Goal: Book appointment/travel/reservation

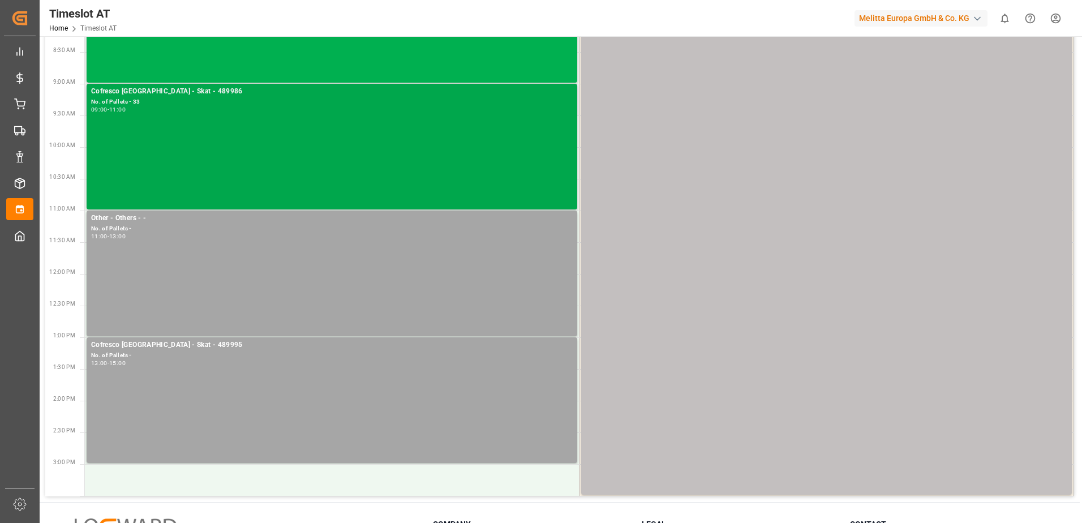
scroll to position [170, 0]
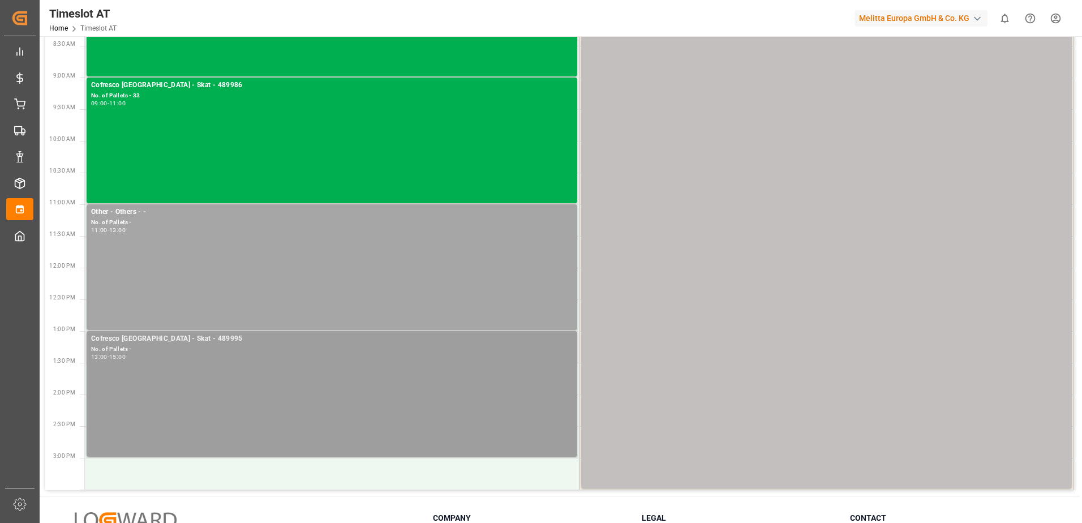
click at [237, 360] on div "13:00 - 15:00" at bounding box center [332, 357] width 482 height 6
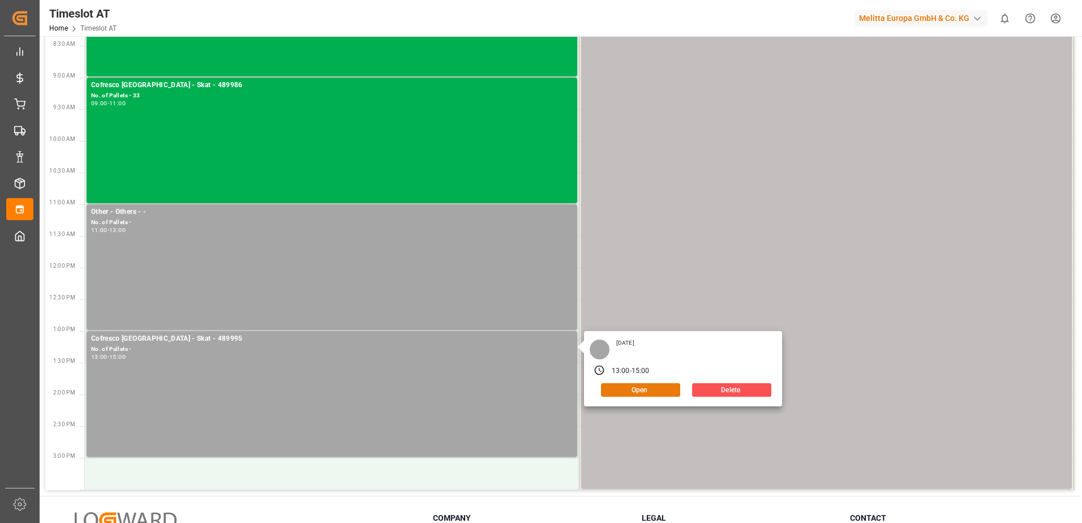
click at [639, 388] on button "Open" at bounding box center [640, 390] width 79 height 14
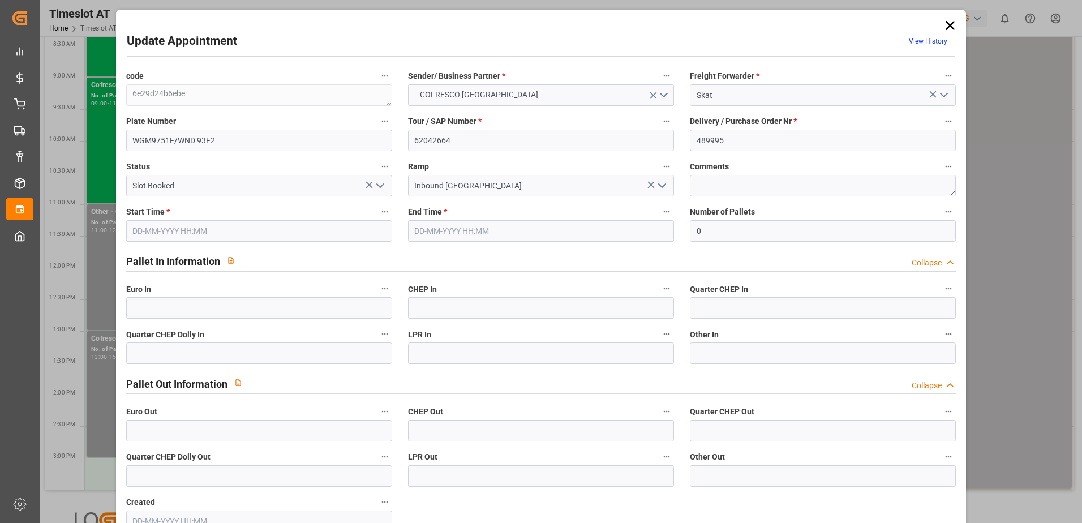
type input "[DATE] 13:00"
type input "[DATE] 15:00"
type input "[DATE] 11:53"
click at [949, 25] on icon at bounding box center [950, 26] width 16 height 16
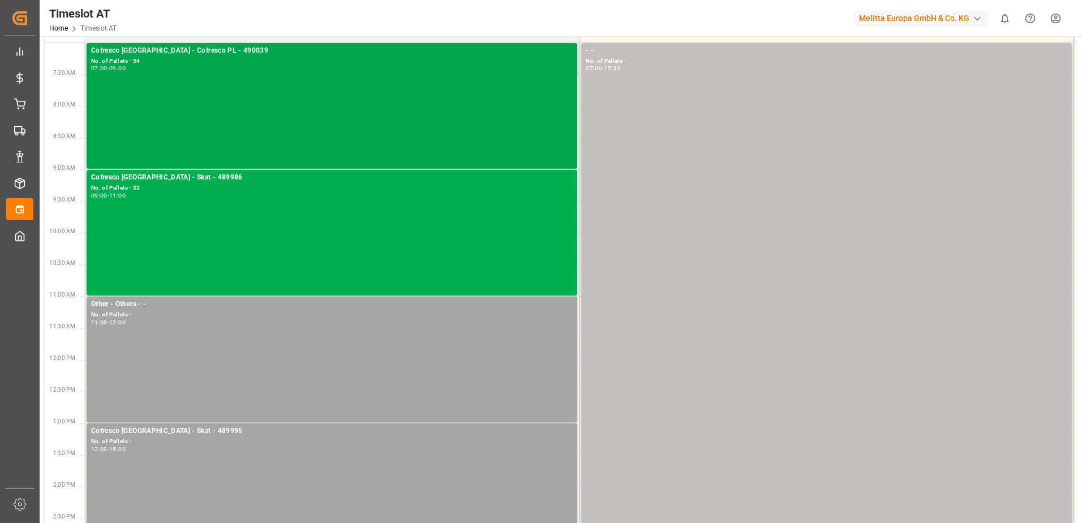
scroll to position [0, 0]
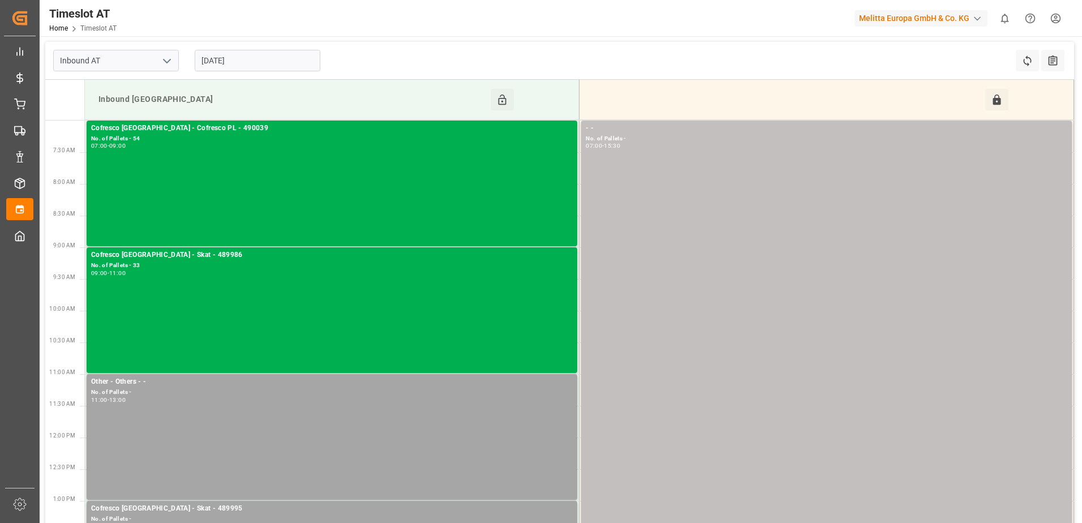
click at [267, 67] on input "[DATE]" at bounding box center [258, 61] width 126 height 22
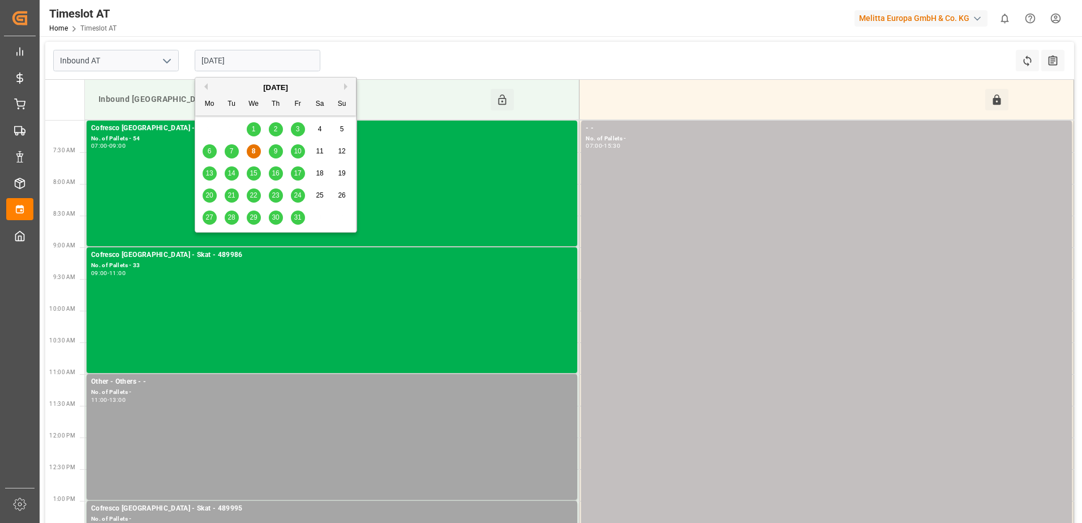
click at [274, 153] on span "9" at bounding box center [276, 151] width 4 height 8
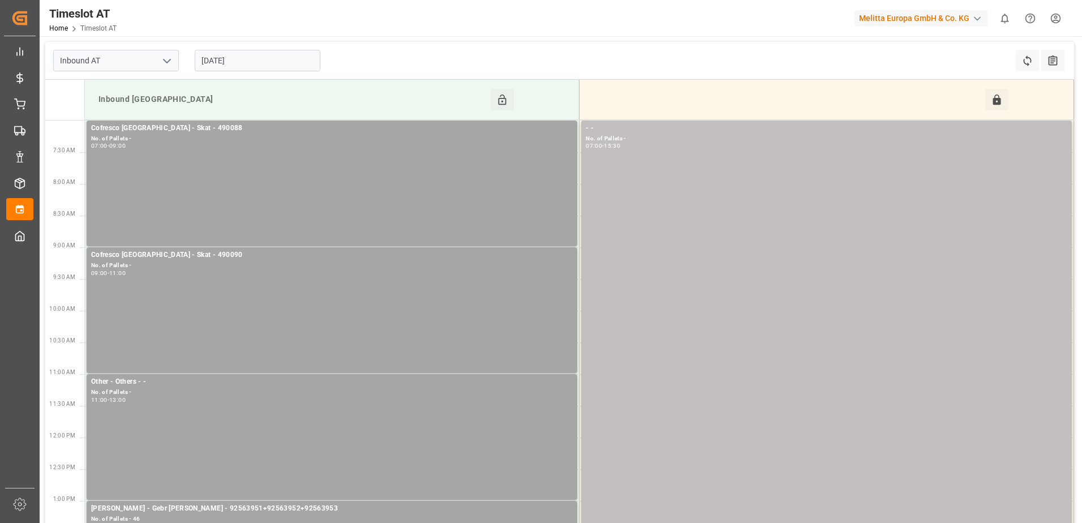
click at [248, 59] on input "[DATE]" at bounding box center [258, 61] width 126 height 22
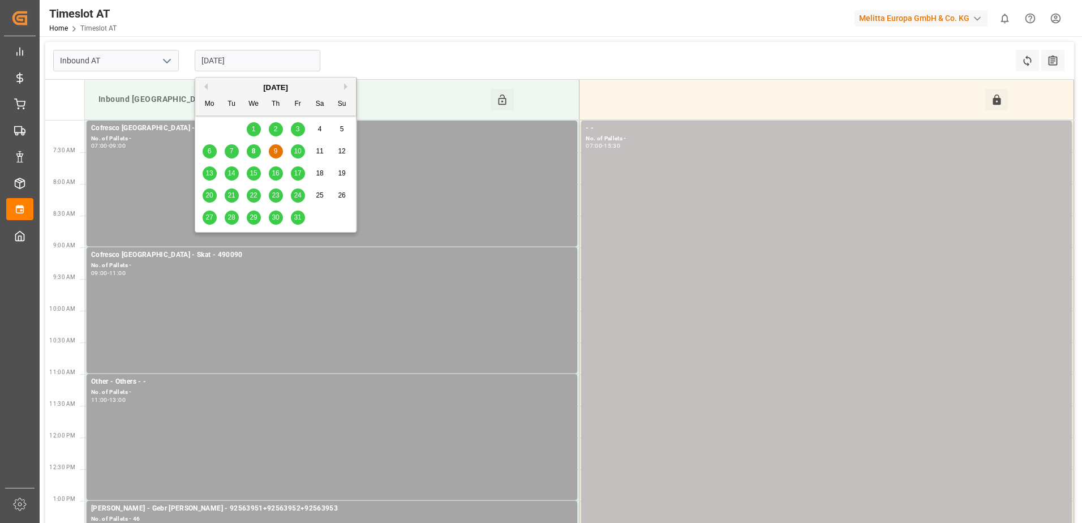
click at [209, 173] on span "13" at bounding box center [208, 173] width 7 height 8
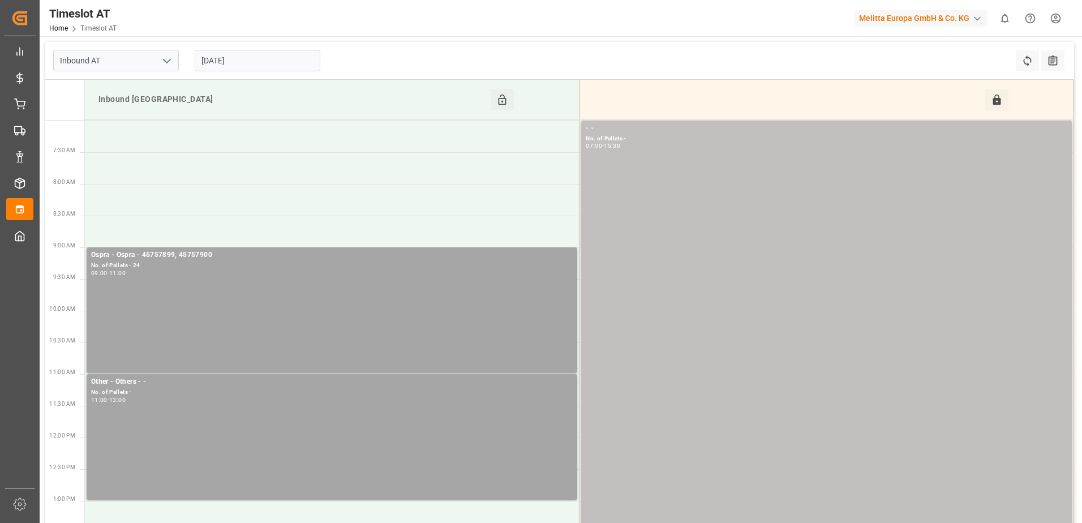
click at [261, 60] on input "[DATE]" at bounding box center [258, 61] width 126 height 22
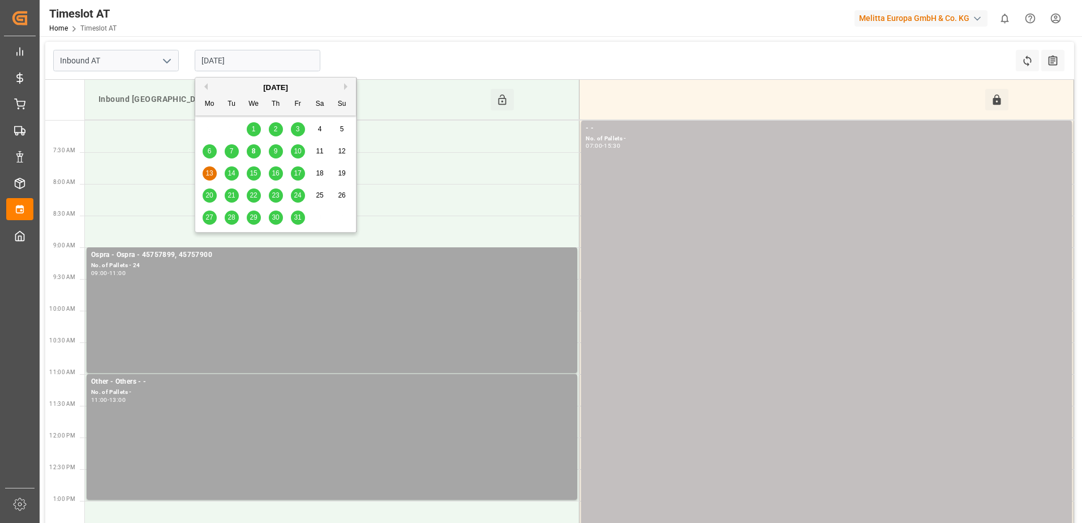
click at [300, 151] on span "10" at bounding box center [297, 151] width 7 height 8
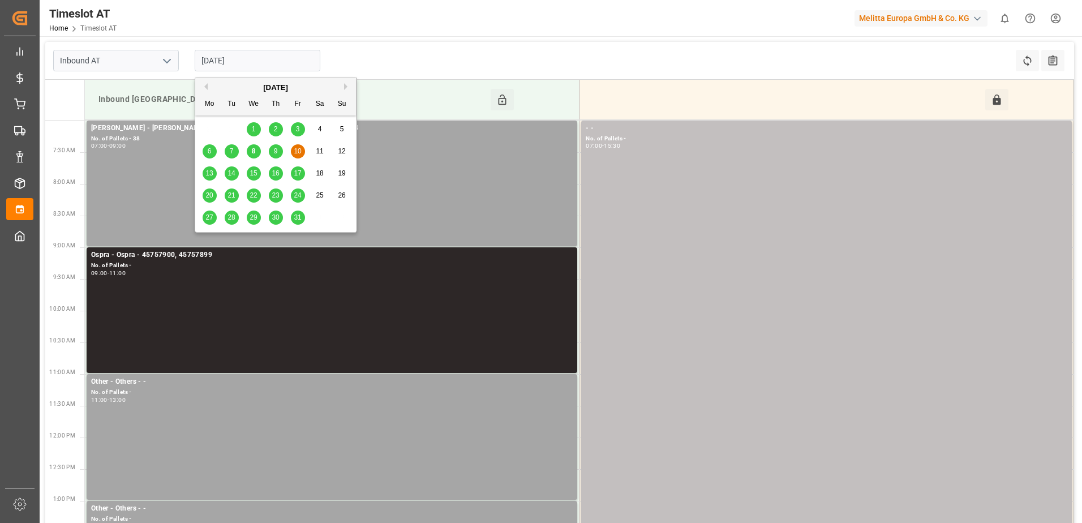
click at [251, 54] on input "[DATE]" at bounding box center [258, 61] width 126 height 22
click at [275, 152] on span "9" at bounding box center [276, 151] width 4 height 8
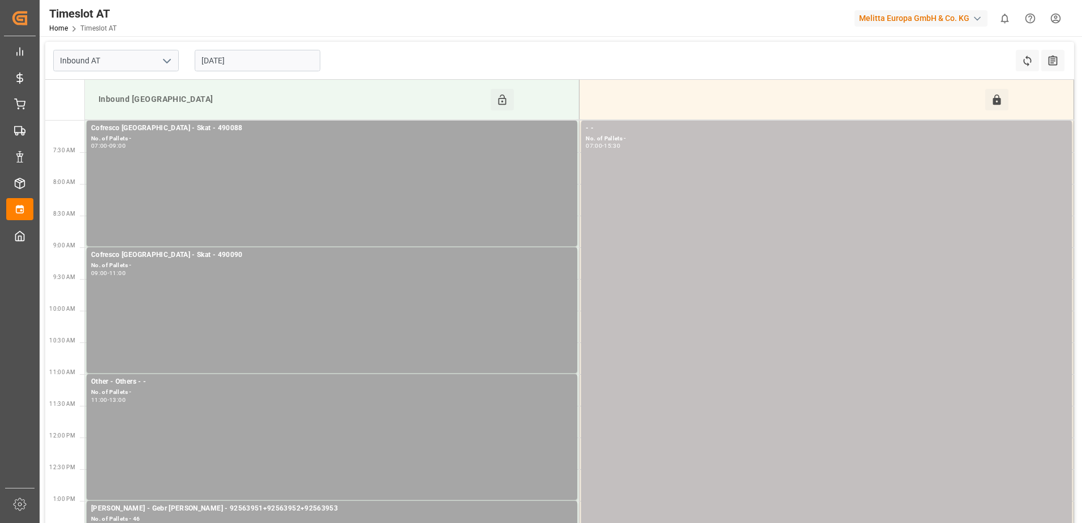
click at [248, 63] on input "[DATE]" at bounding box center [258, 61] width 126 height 22
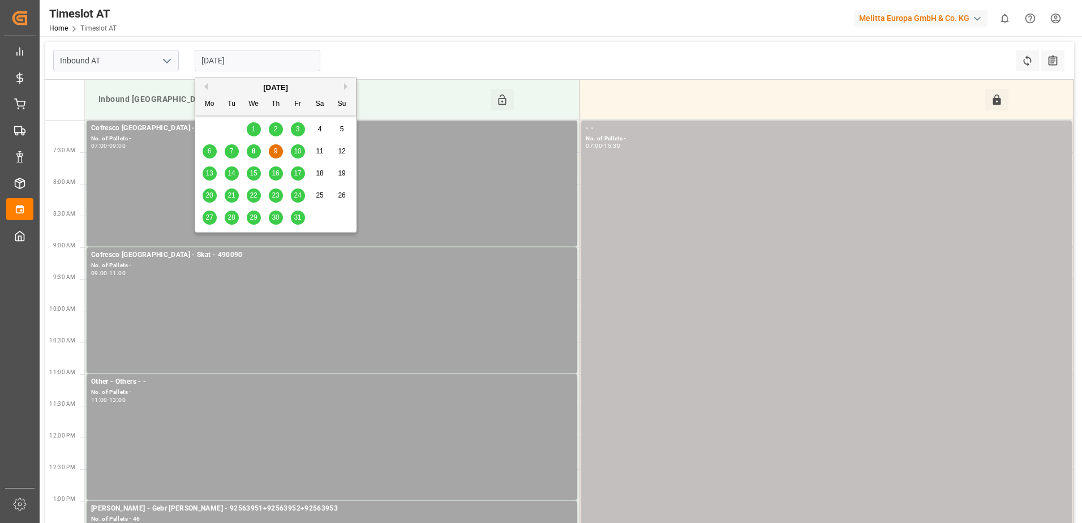
click at [297, 153] on span "10" at bounding box center [297, 151] width 7 height 8
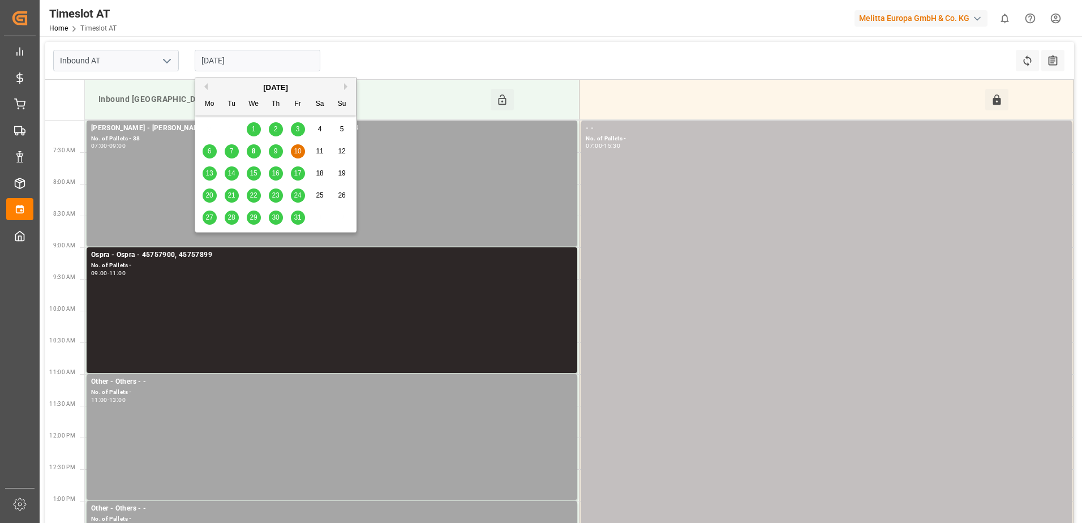
click at [269, 62] on input "[DATE]" at bounding box center [258, 61] width 126 height 22
click at [254, 152] on span "8" at bounding box center [254, 151] width 4 height 8
type input "[DATE]"
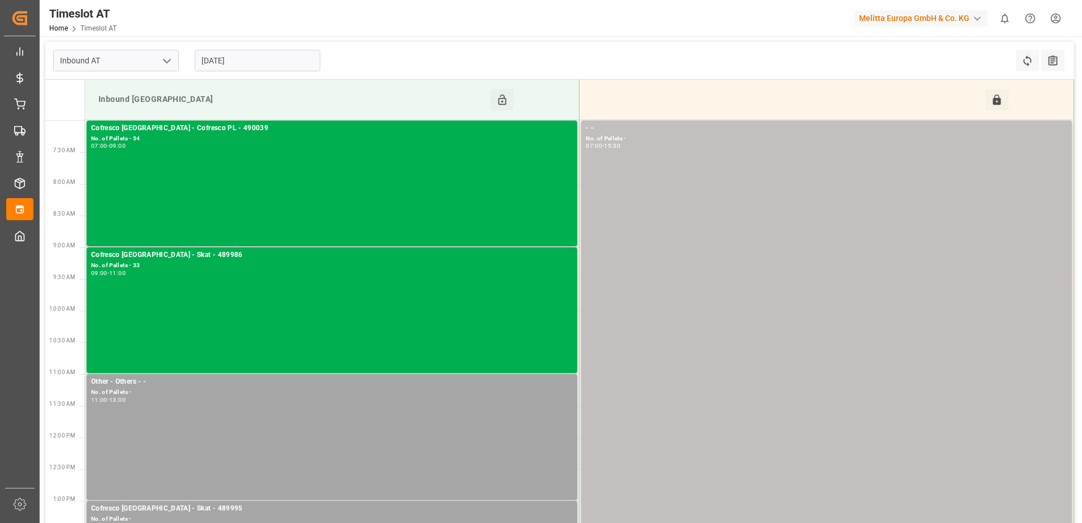
click at [647, 43] on div "Inbound AT [DATE] Refresh Time Slots All Audits" at bounding box center [559, 61] width 1029 height 38
